Goal: Transaction & Acquisition: Purchase product/service

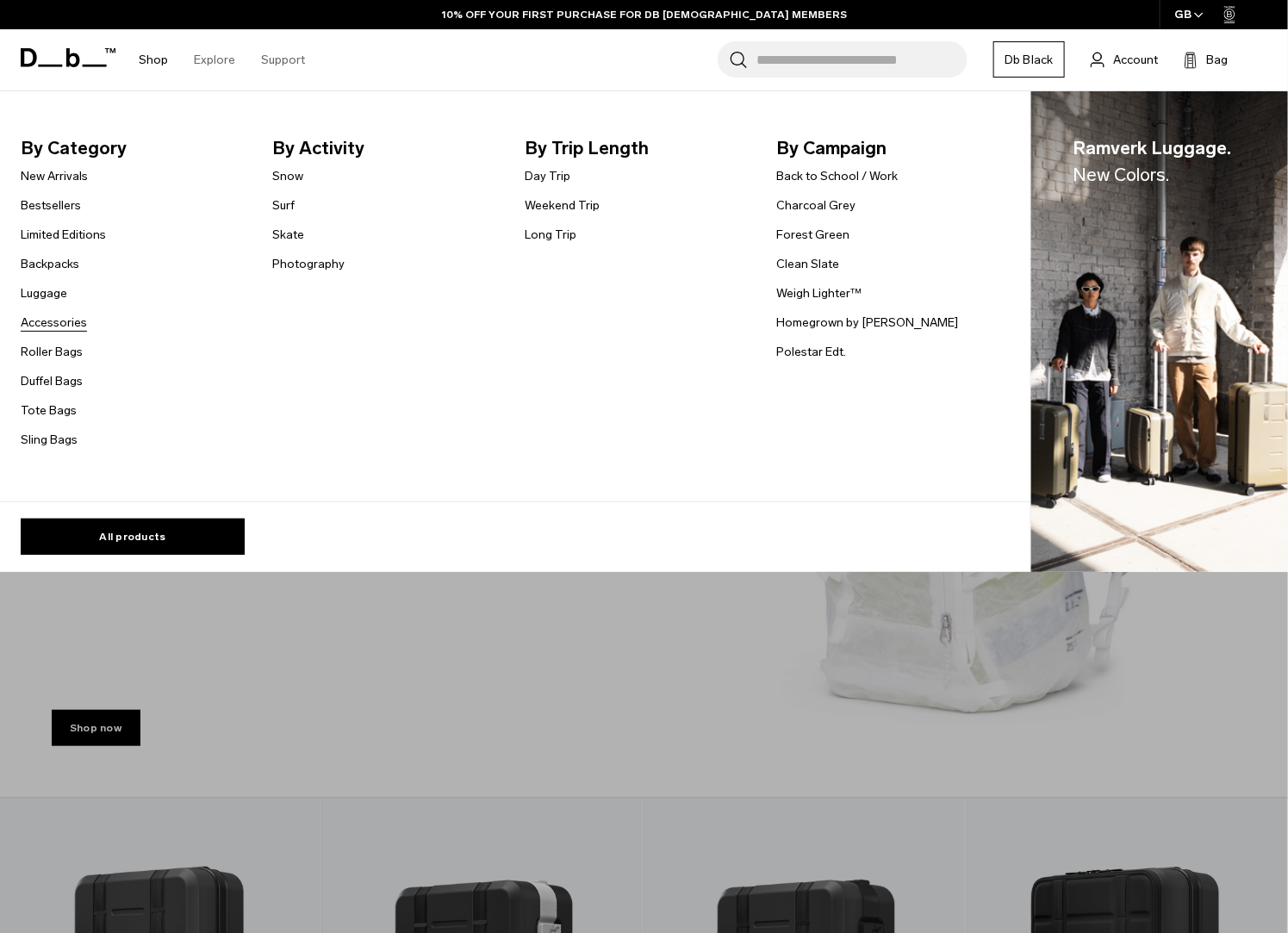
click at [47, 315] on link "Accessories" at bounding box center [54, 323] width 67 height 18
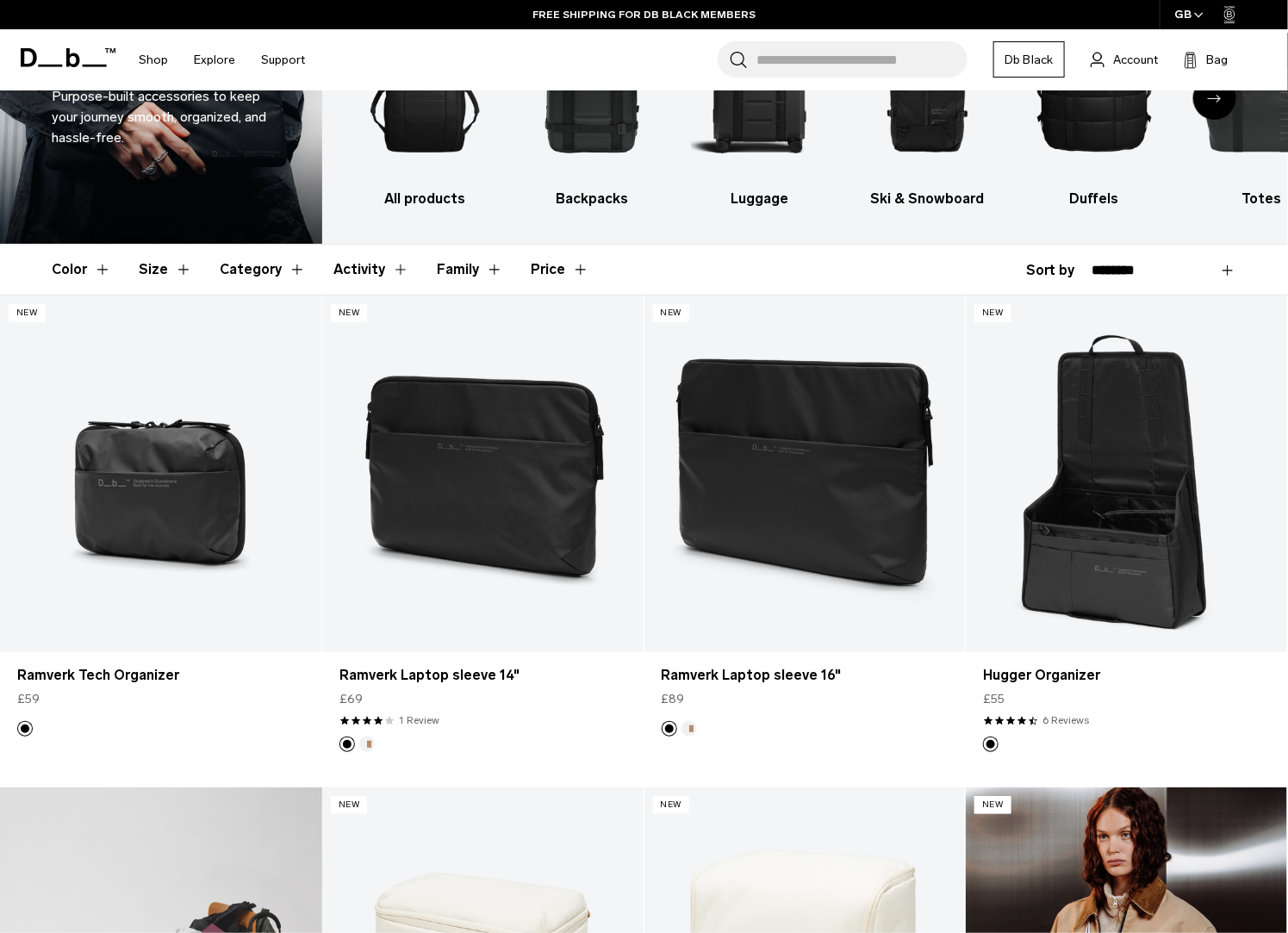
scroll to position [347, 0]
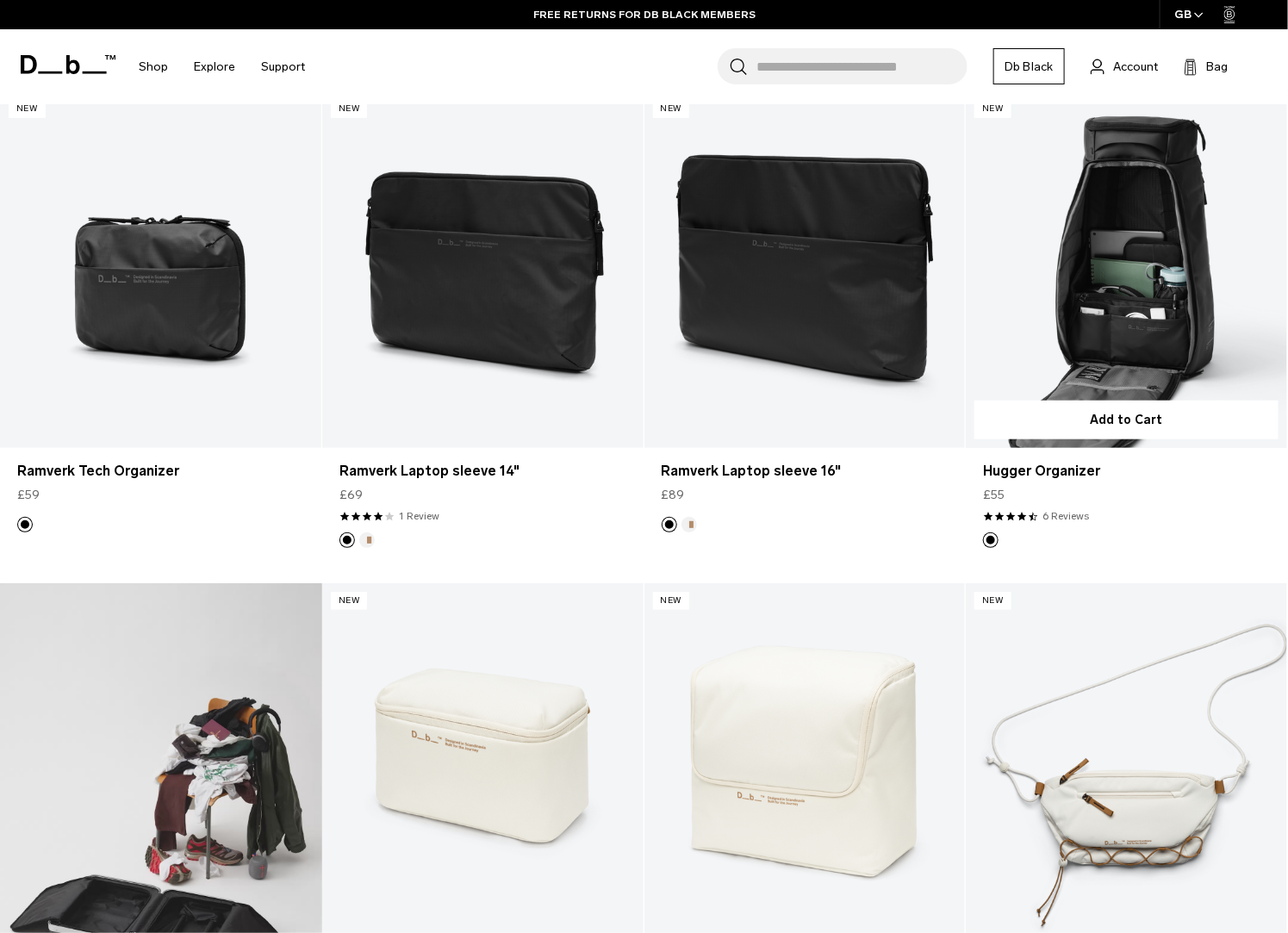
click at [1119, 317] on link "Hugger Organizer" at bounding box center [1126, 270] width 321 height 357
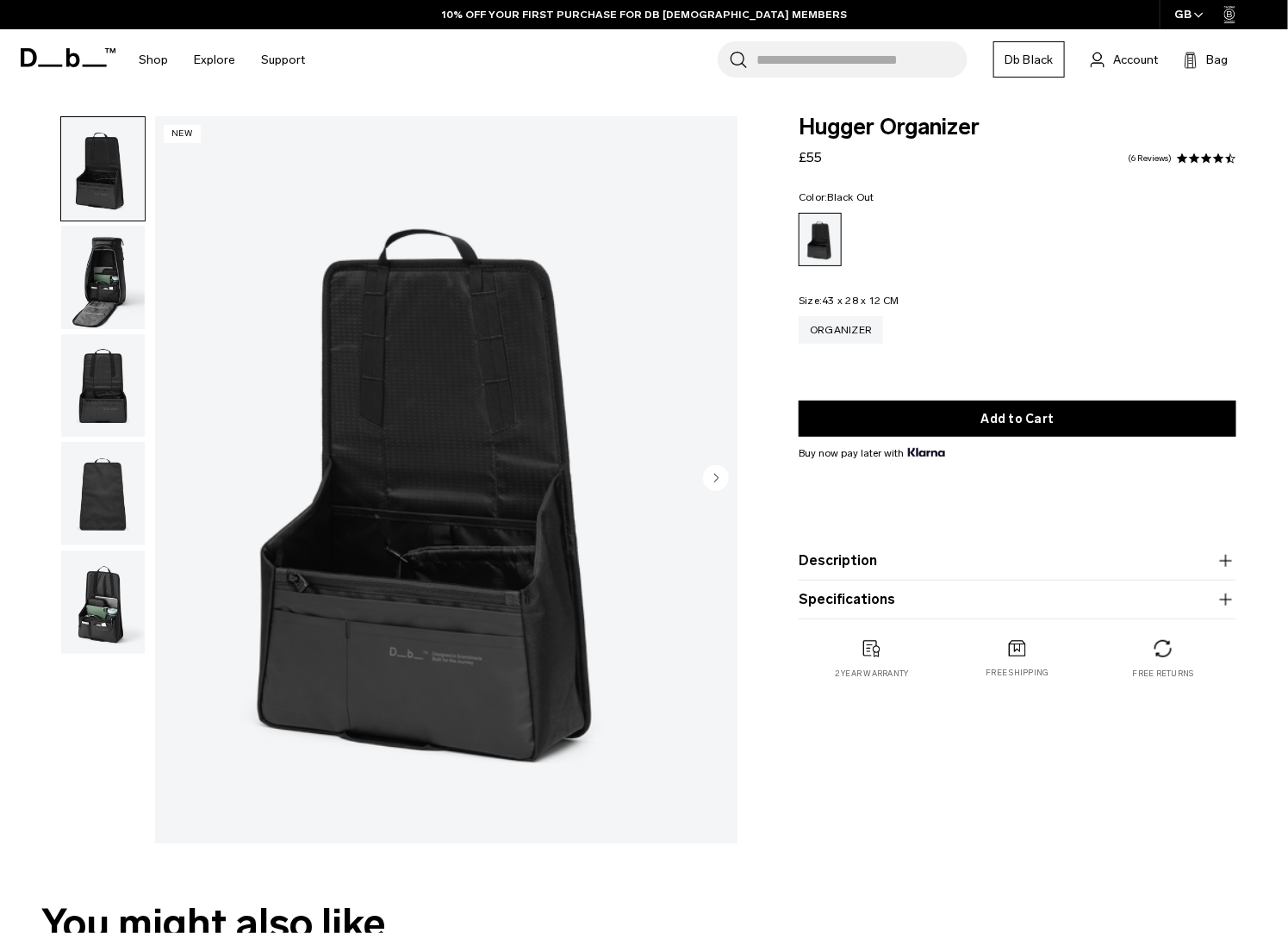
click at [96, 279] on img "button" at bounding box center [102, 277] width 83 height 103
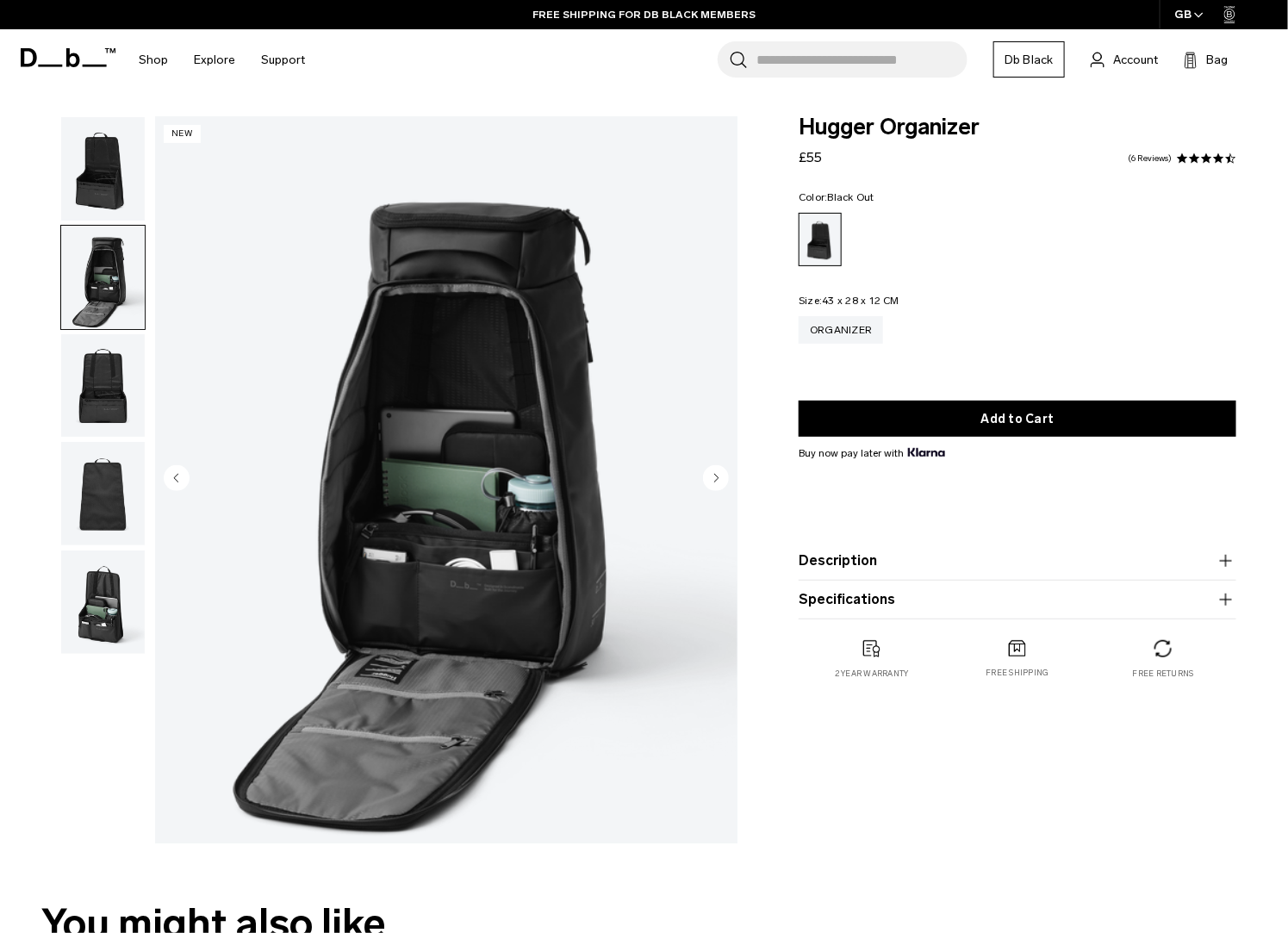
click at [91, 374] on img "button" at bounding box center [102, 385] width 83 height 103
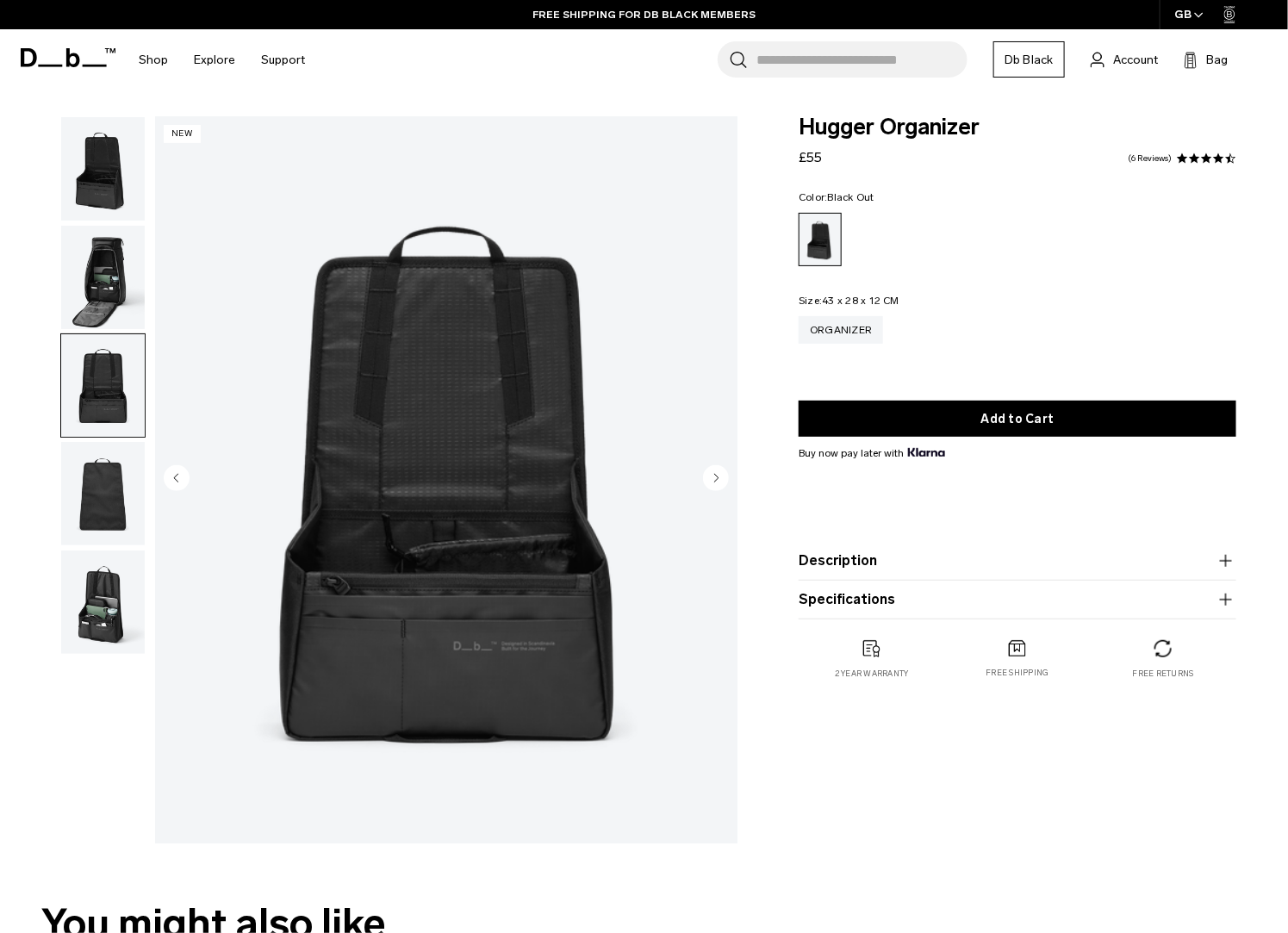
click at [96, 506] on img "button" at bounding box center [102, 493] width 83 height 103
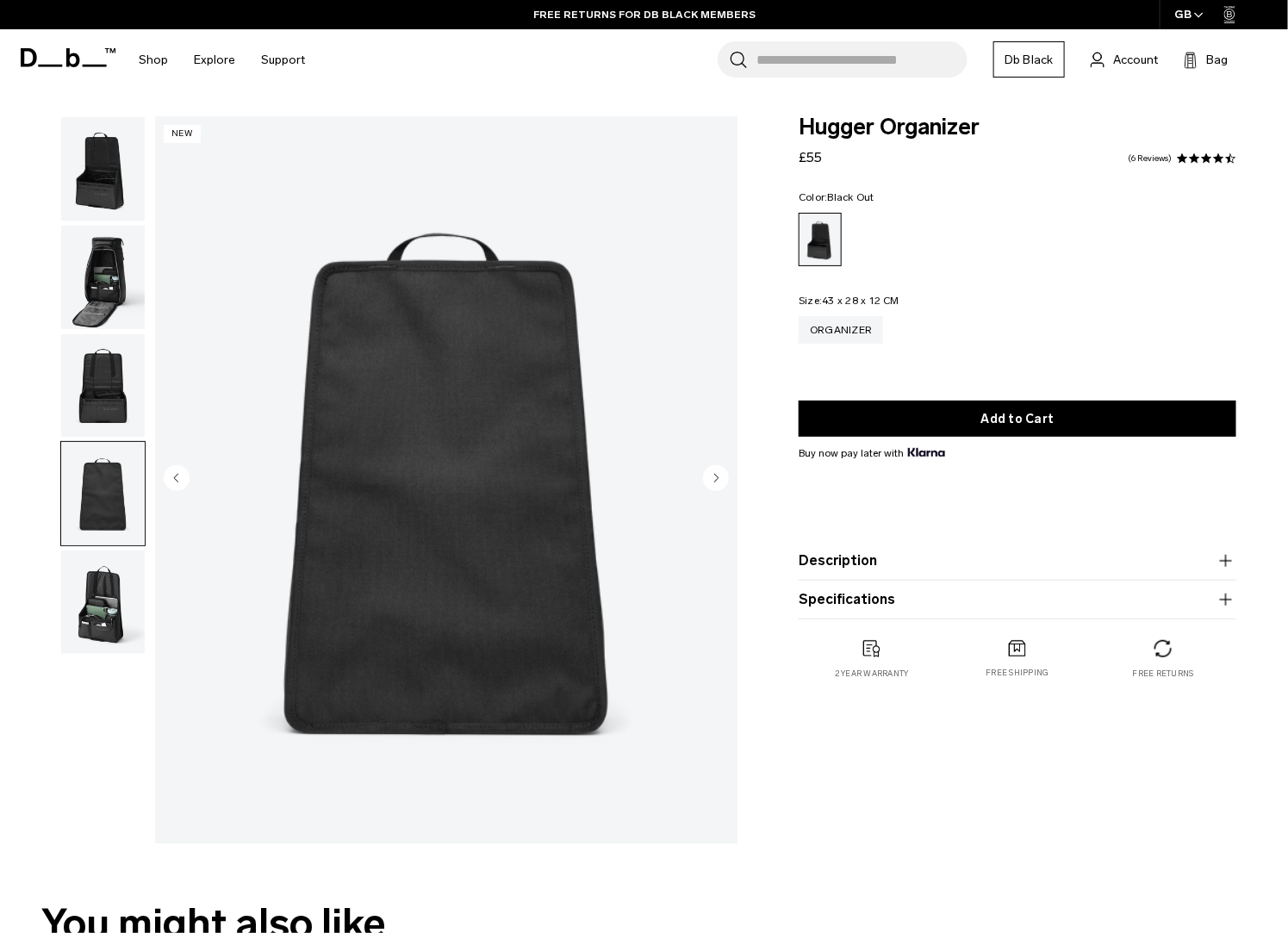
click at [81, 601] on img "button" at bounding box center [102, 602] width 83 height 103
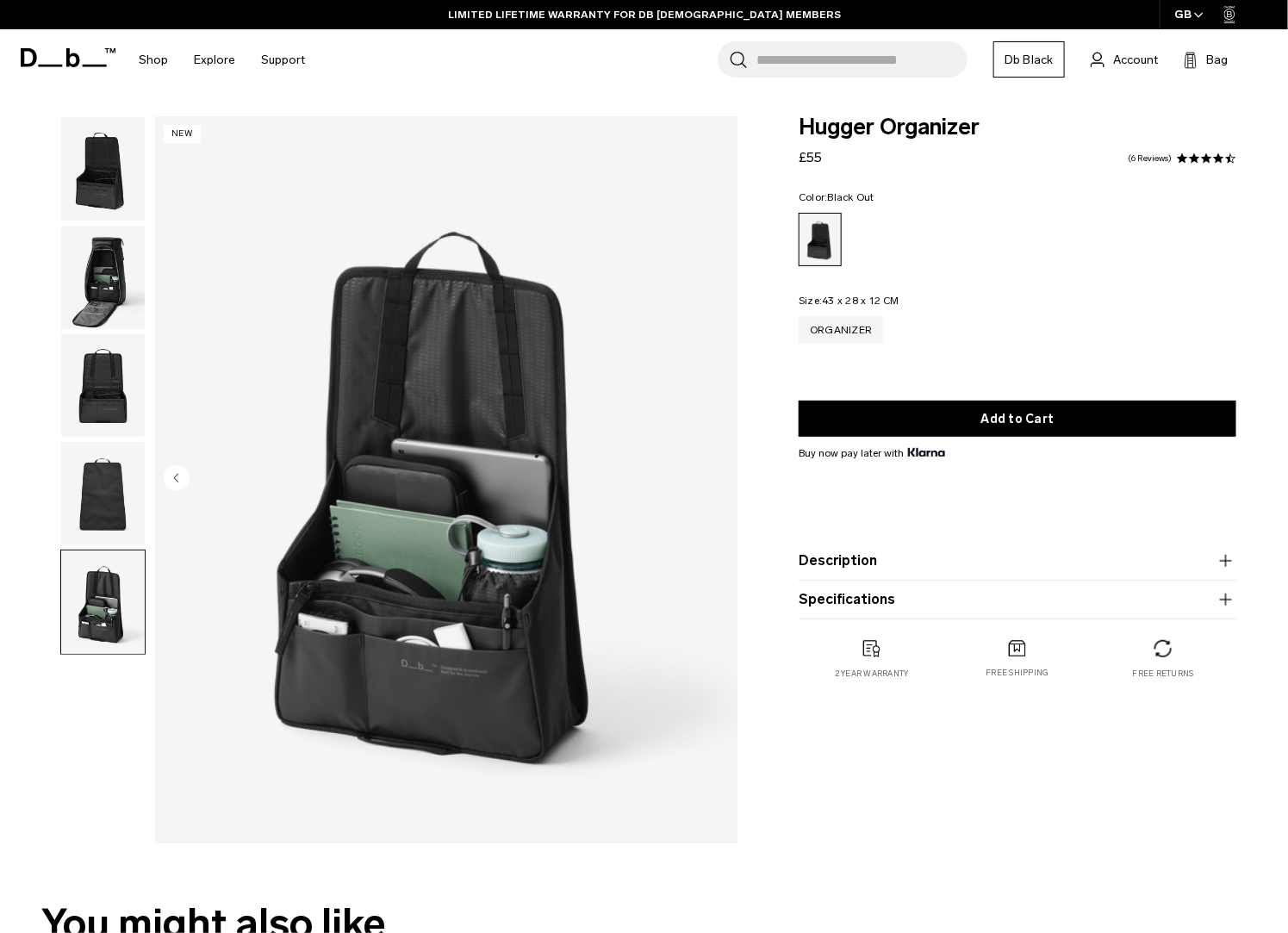
click at [1227, 555] on icon "button" at bounding box center [1226, 561] width 21 height 21
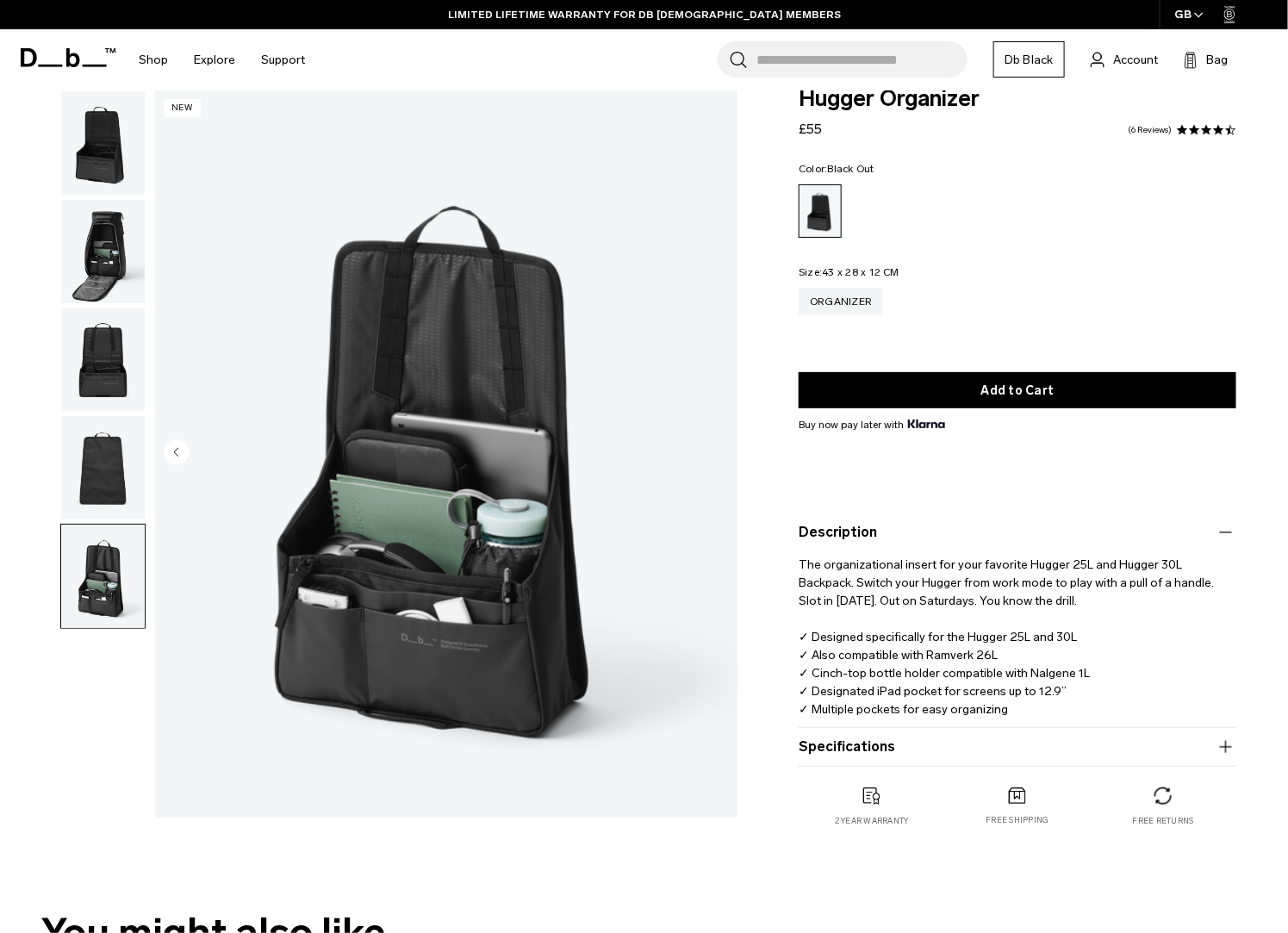
scroll to position [62, 0]
